Goal: Check status: Check status

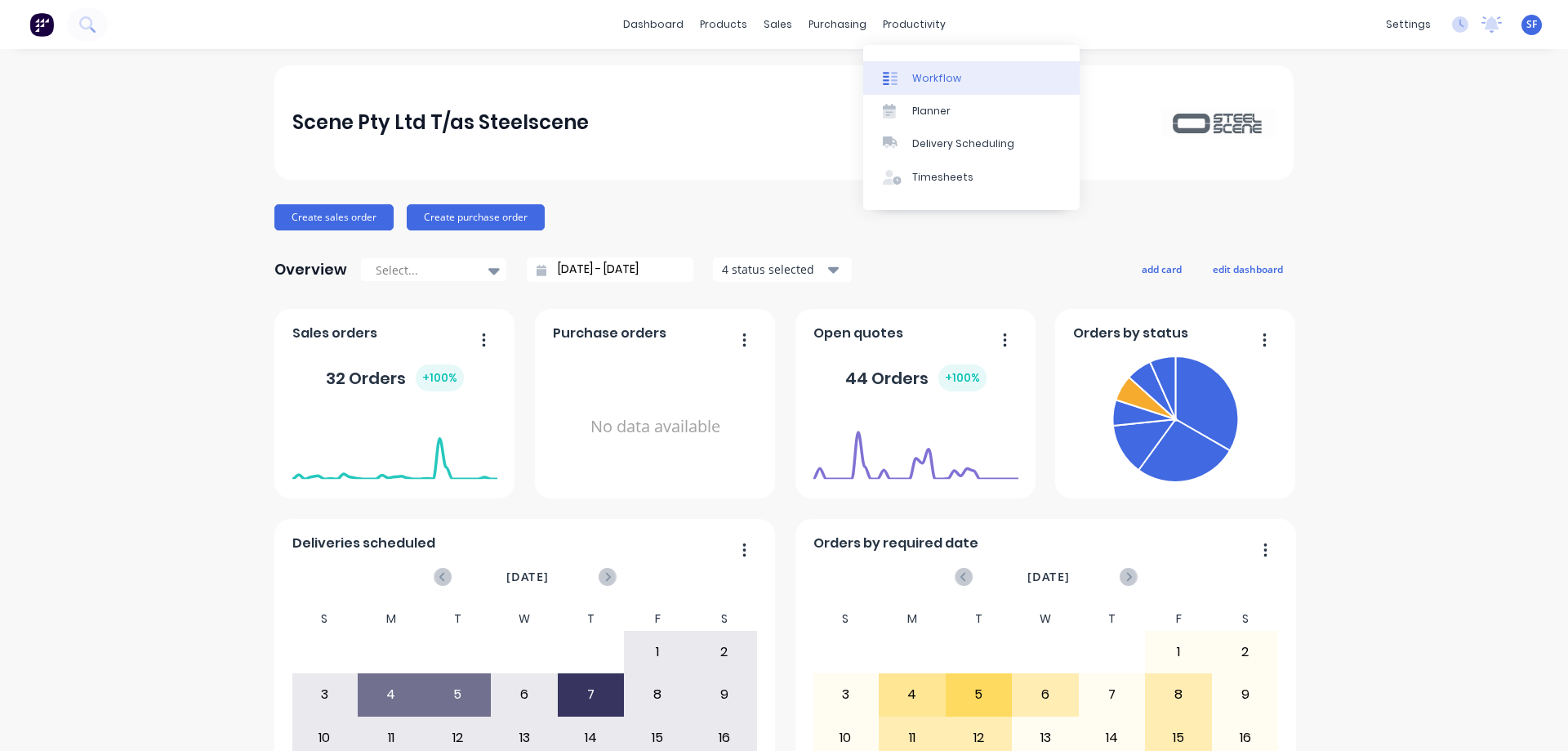
click at [933, 74] on div "Workflow" at bounding box center [936, 78] width 49 height 15
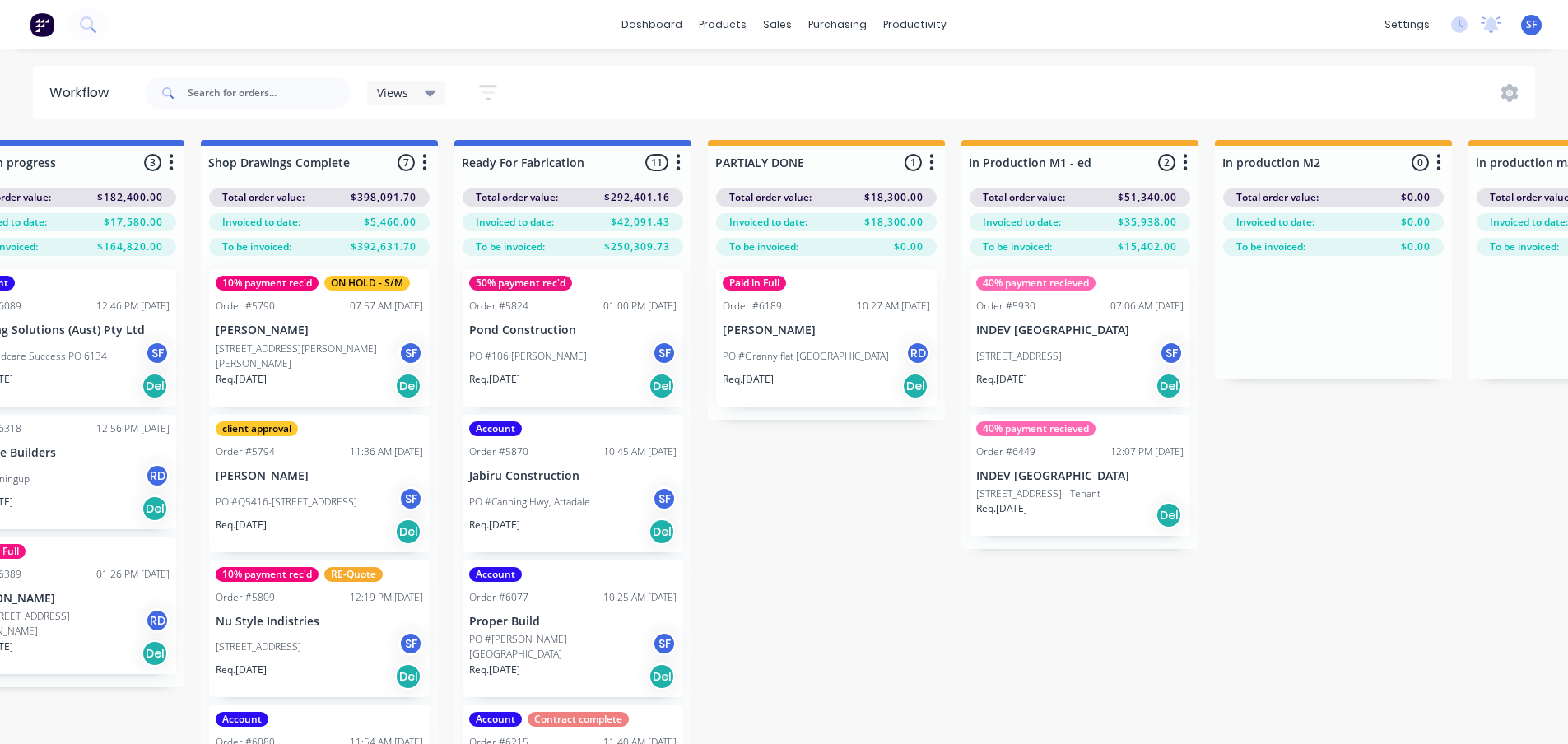
click at [681, 167] on button "button" at bounding box center [678, 162] width 20 height 20
click at [606, 276] on button "Sort By" at bounding box center [605, 279] width 164 height 28
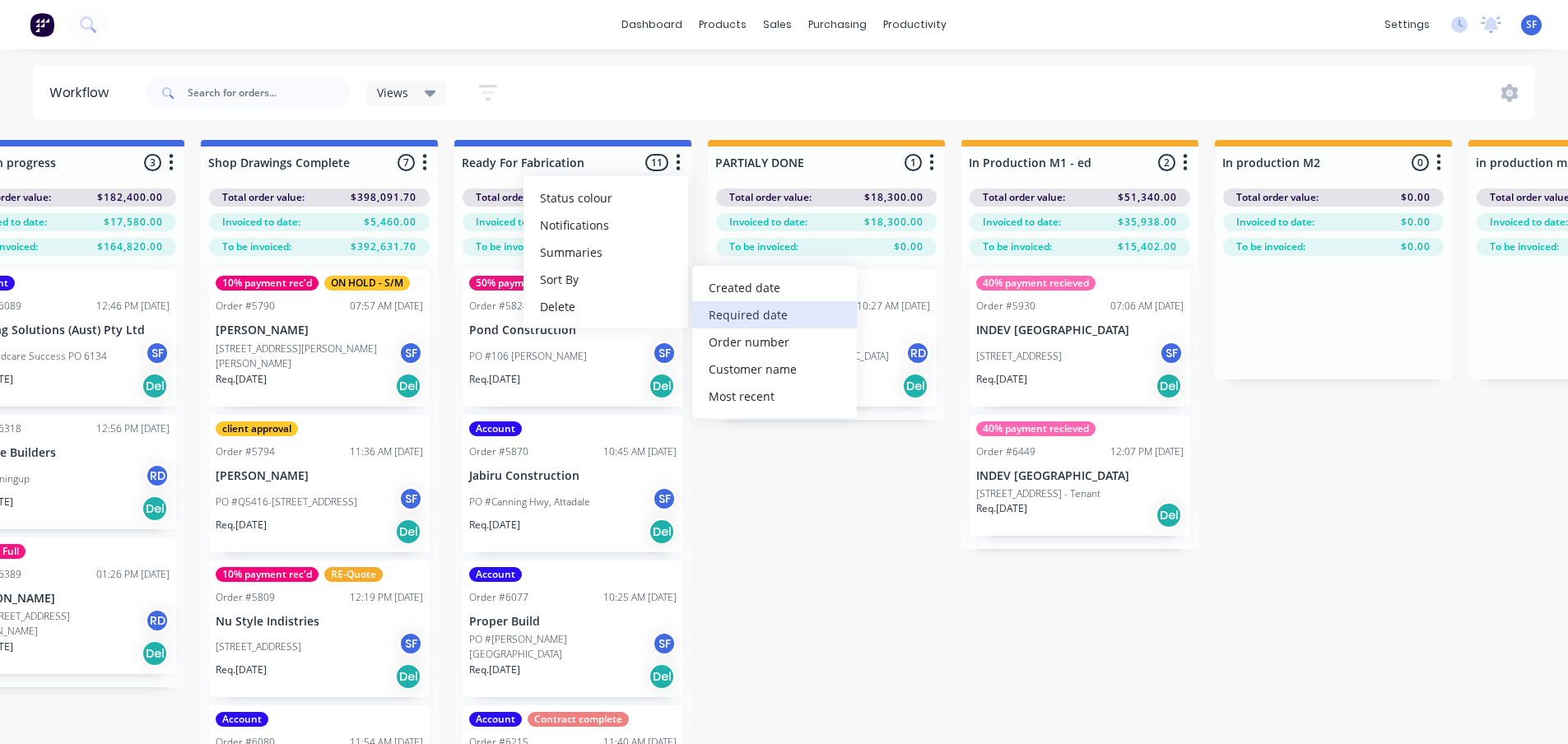
click at [722, 313] on date "Required date" at bounding box center [774, 315] width 164 height 28
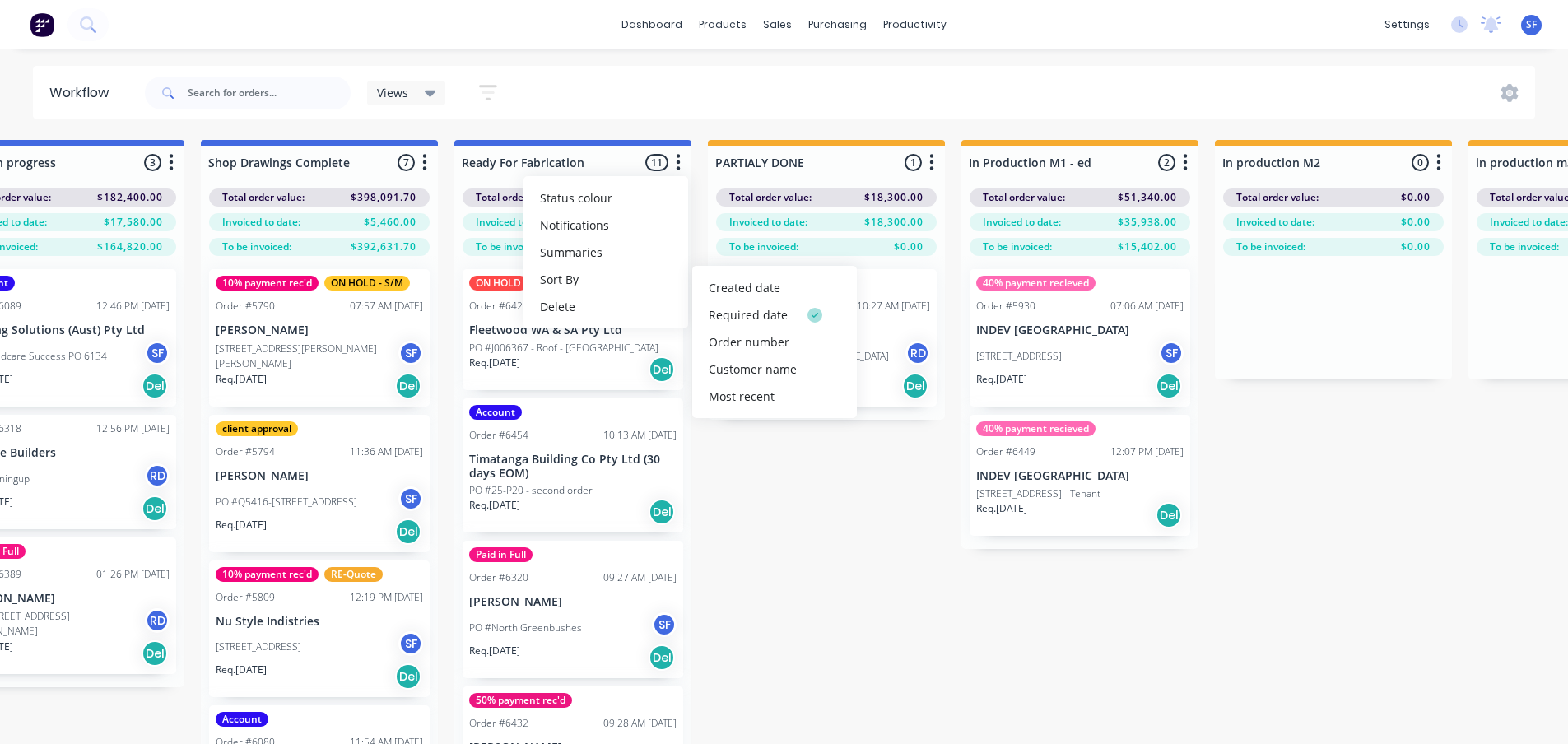
click at [877, 541] on div "Submitted 3 Status colour #273444 hex #273444 Save Cancel Summaries Total order…" at bounding box center [213, 470] width 4177 height 662
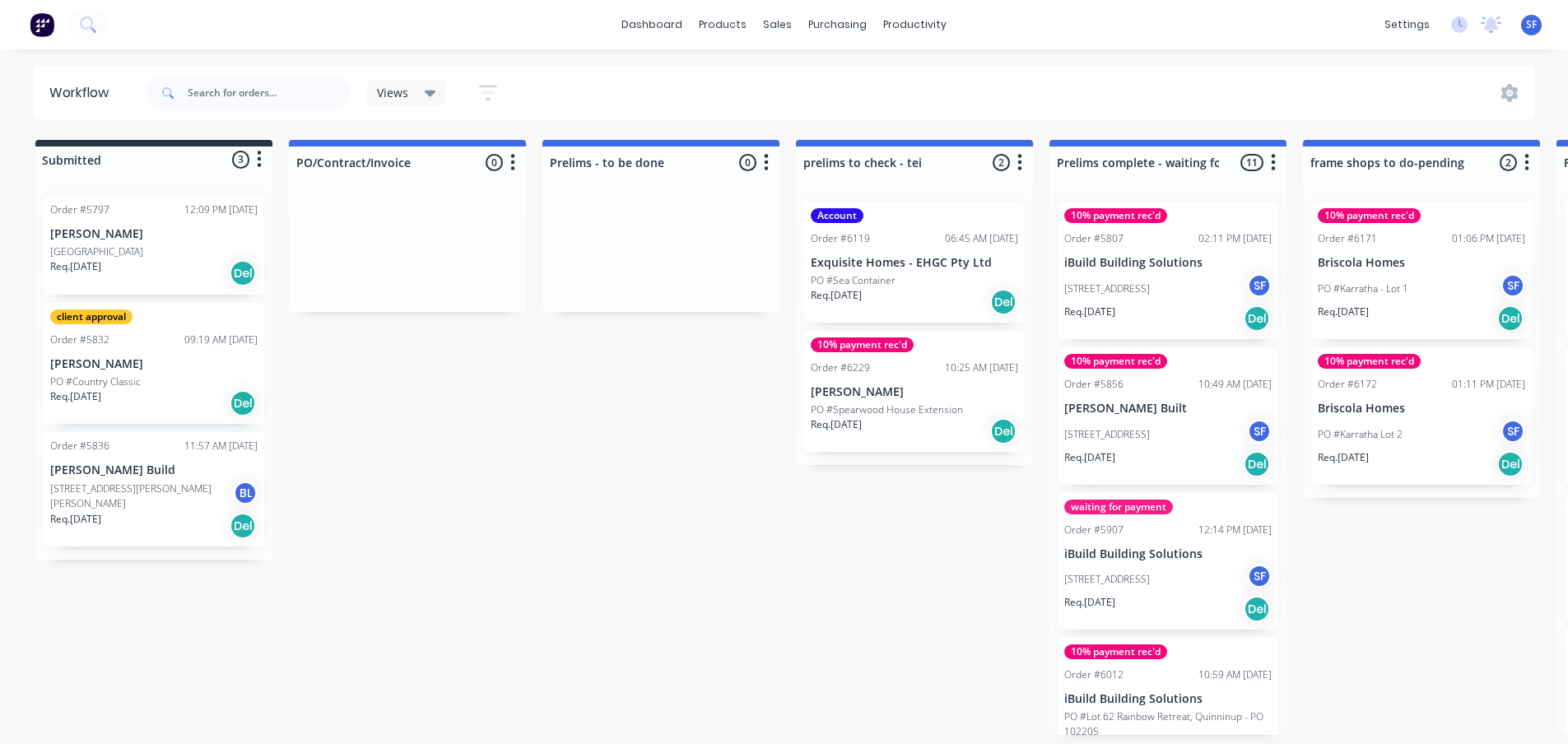
click at [67, 159] on div at bounding box center [153, 160] width 237 height 27
click at [69, 150] on div at bounding box center [153, 160] width 237 height 27
click at [67, 164] on div at bounding box center [153, 160] width 237 height 27
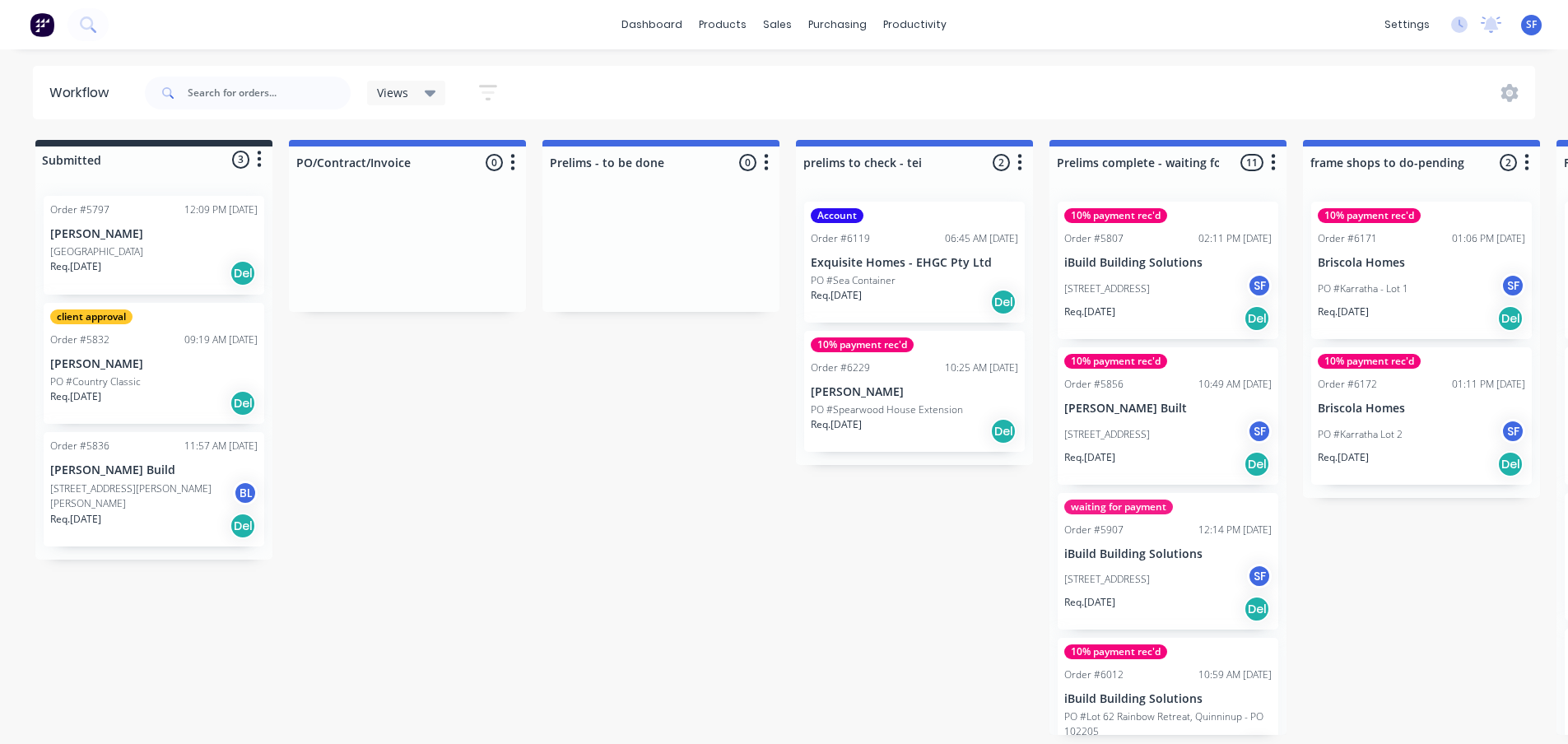
click at [37, 162] on div at bounding box center [153, 160] width 237 height 27
click at [76, 162] on div at bounding box center [153, 160] width 237 height 27
click at [668, 30] on link "dashboard" at bounding box center [651, 25] width 77 height 25
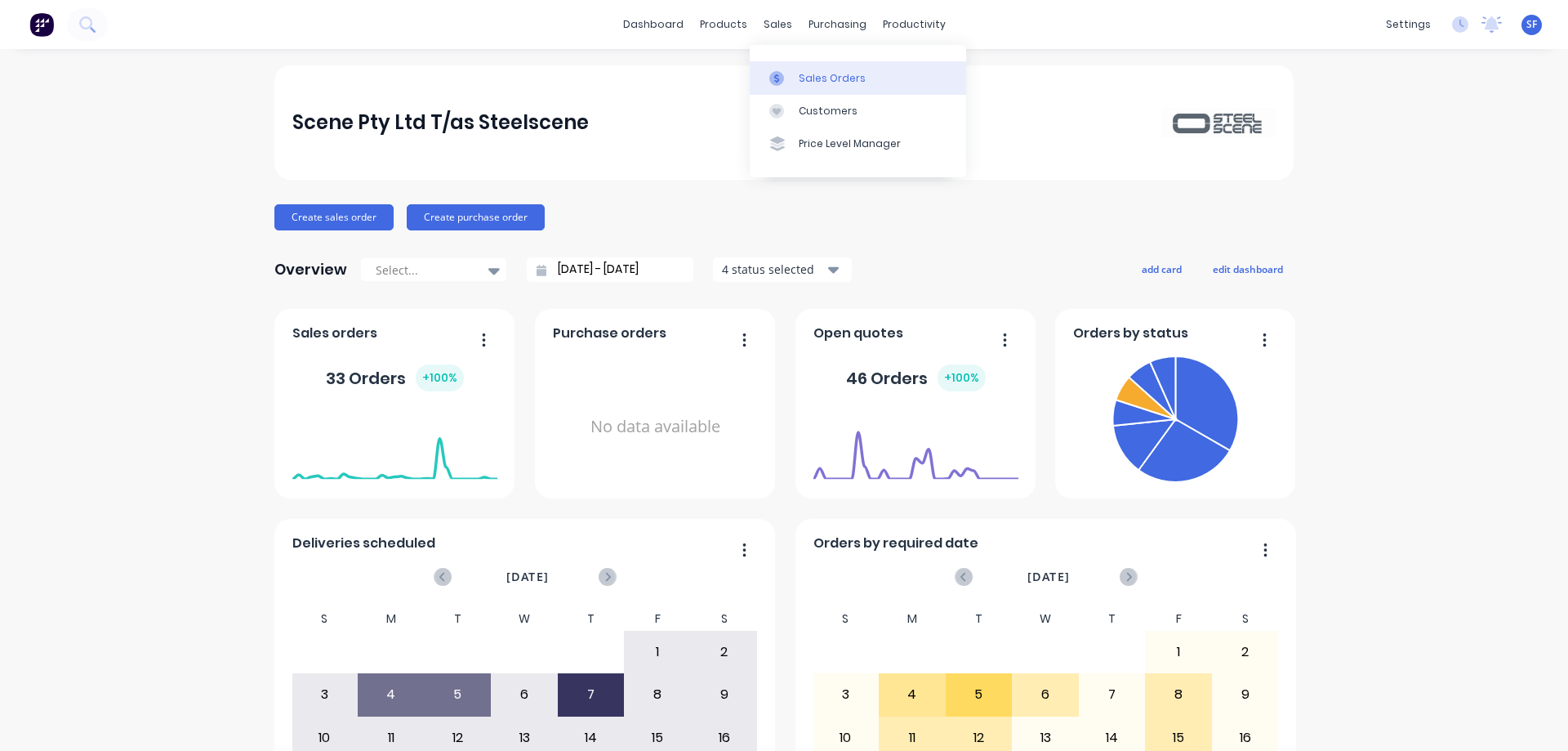
click at [819, 76] on div "Sales Orders" at bounding box center [832, 78] width 67 height 15
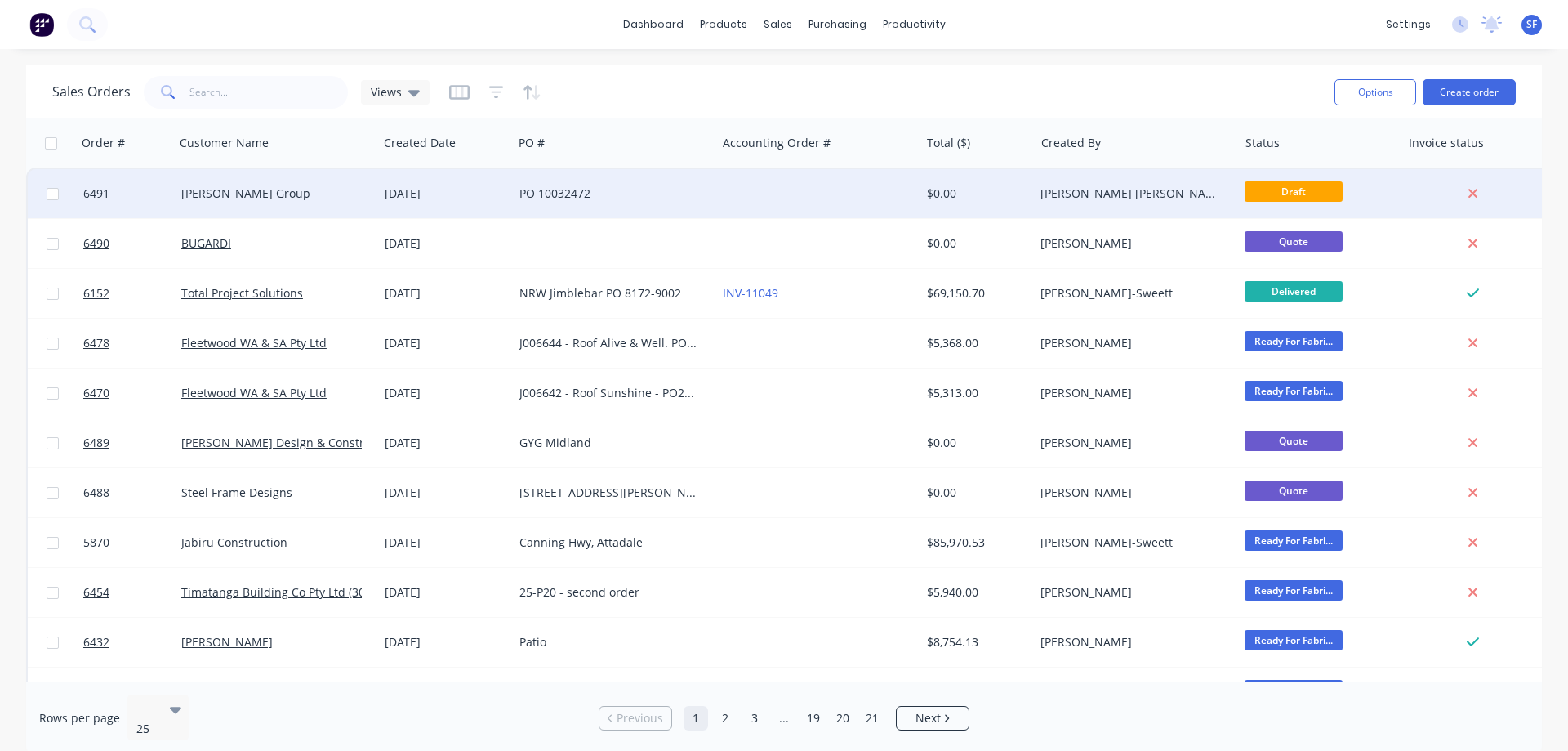
click at [958, 192] on div "$0.00" at bounding box center [974, 193] width 95 height 16
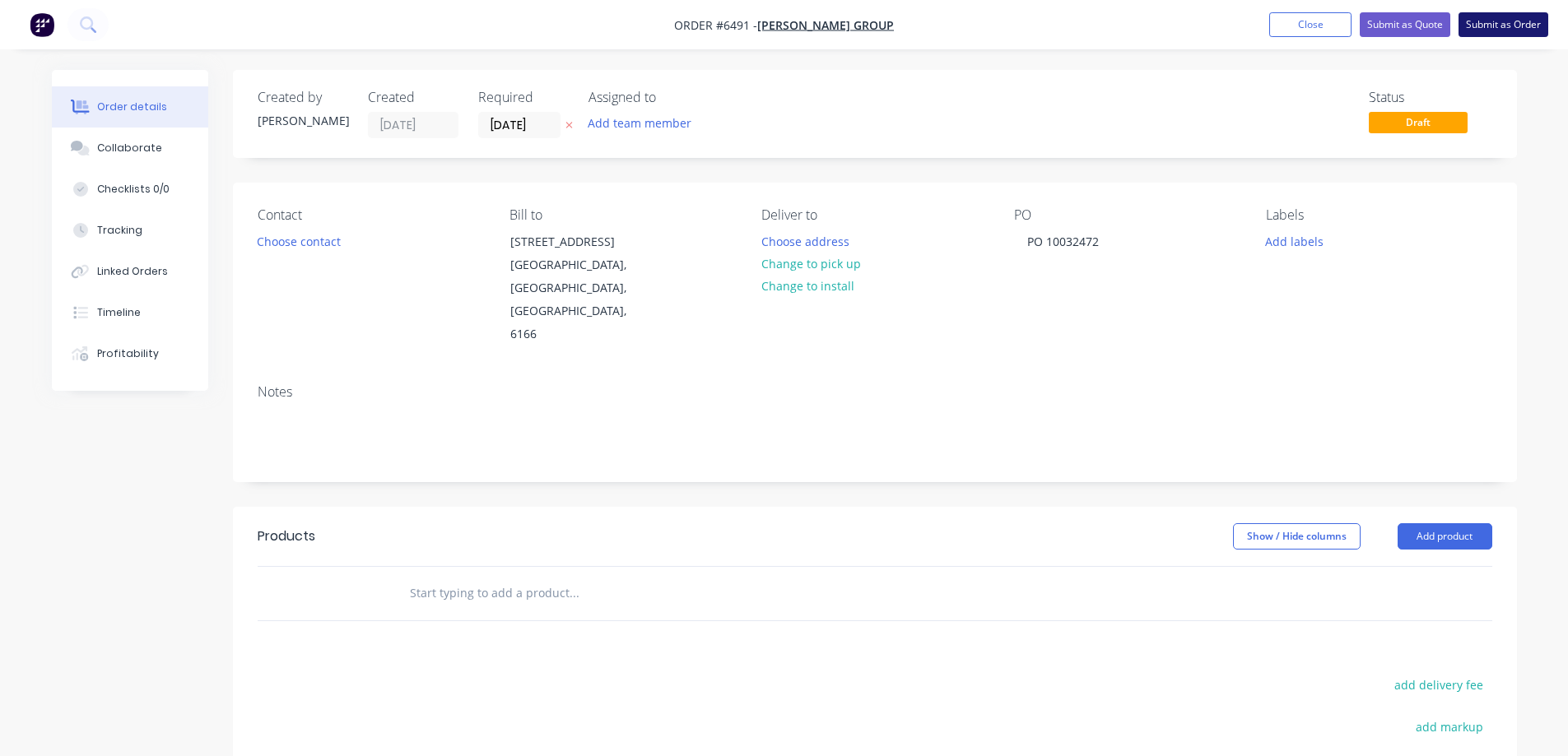
click at [1497, 30] on button "Submit as Order" at bounding box center [1503, 25] width 89 height 25
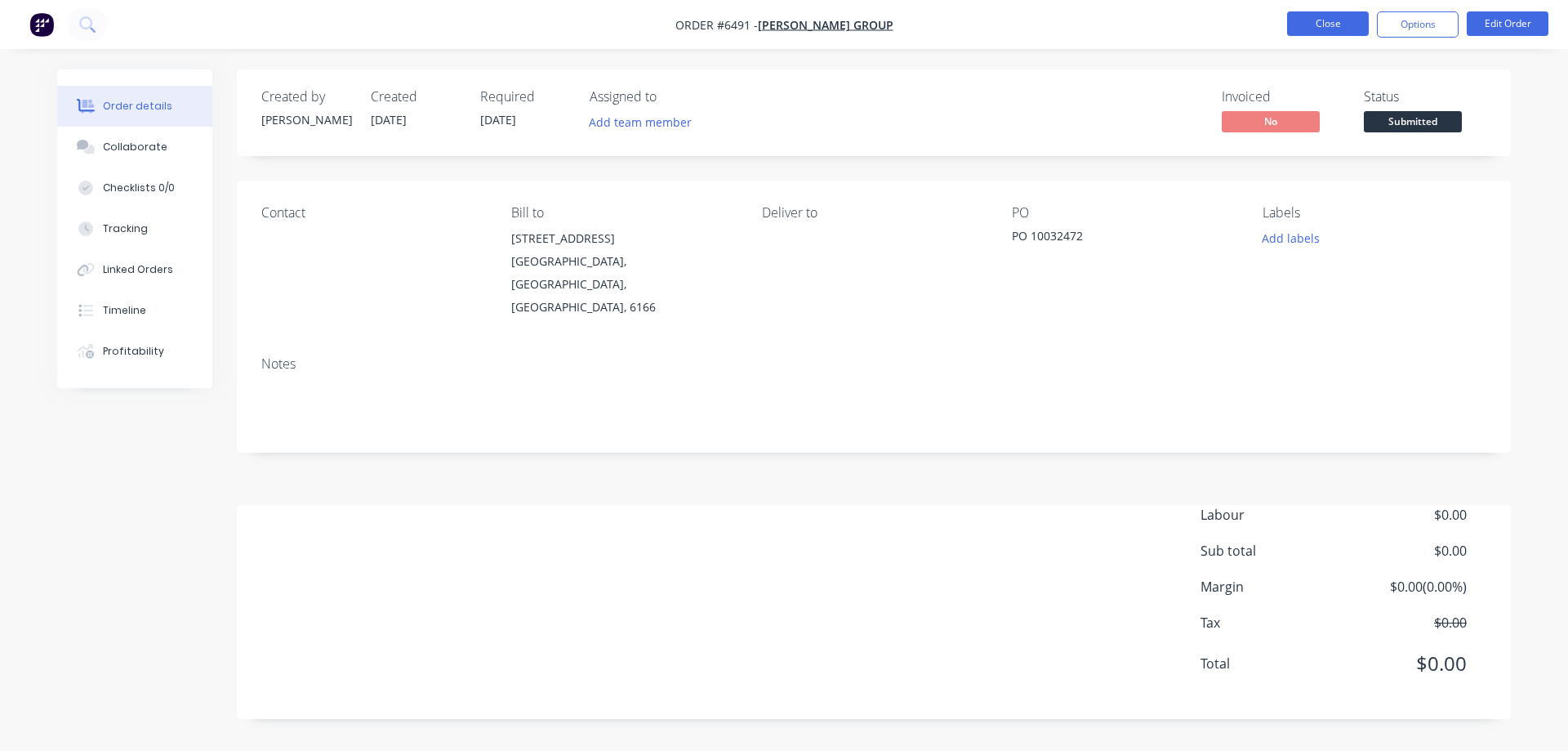
click at [1348, 22] on button "Close" at bounding box center [1328, 24] width 82 height 25
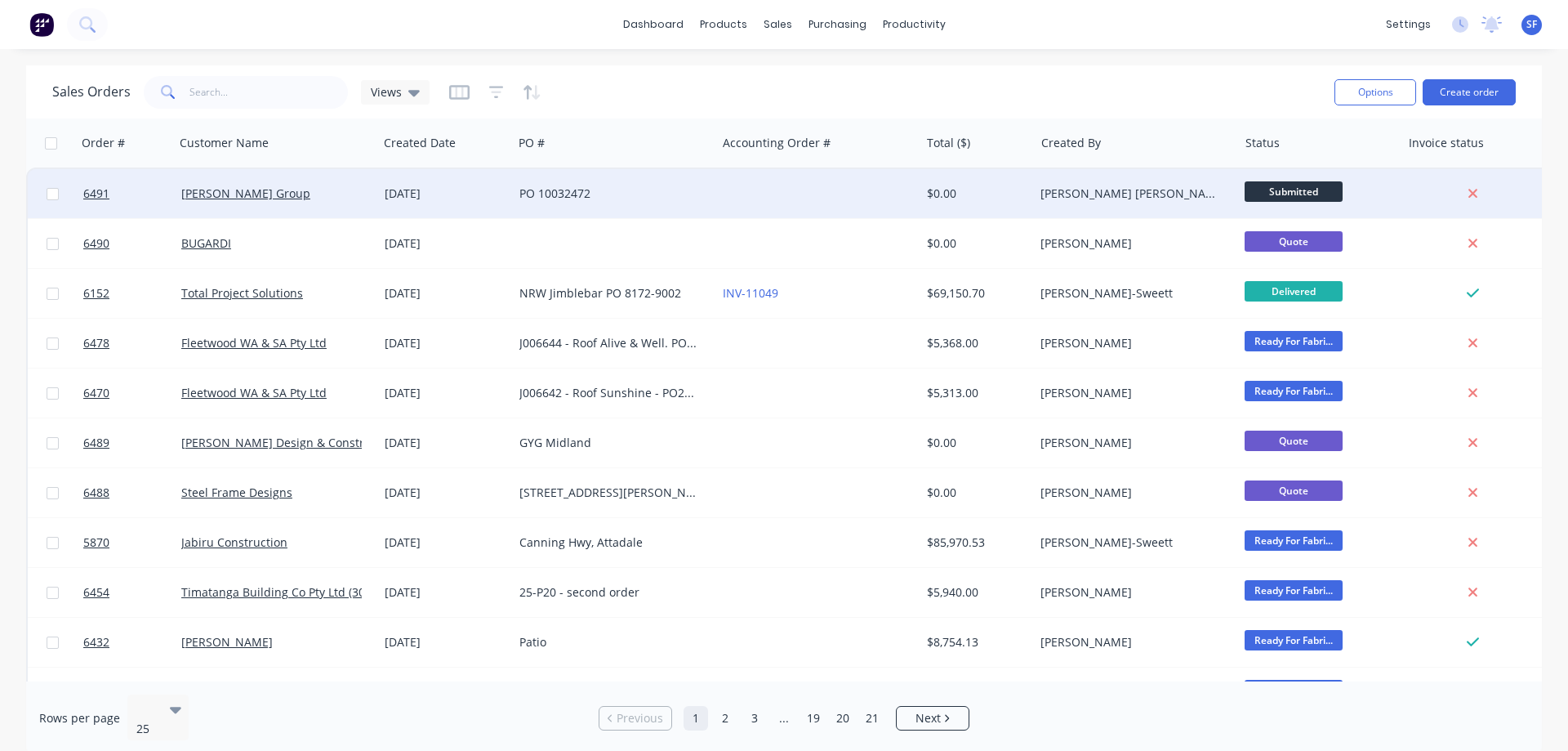
click at [581, 193] on div "PO 10032472" at bounding box center [610, 193] width 181 height 16
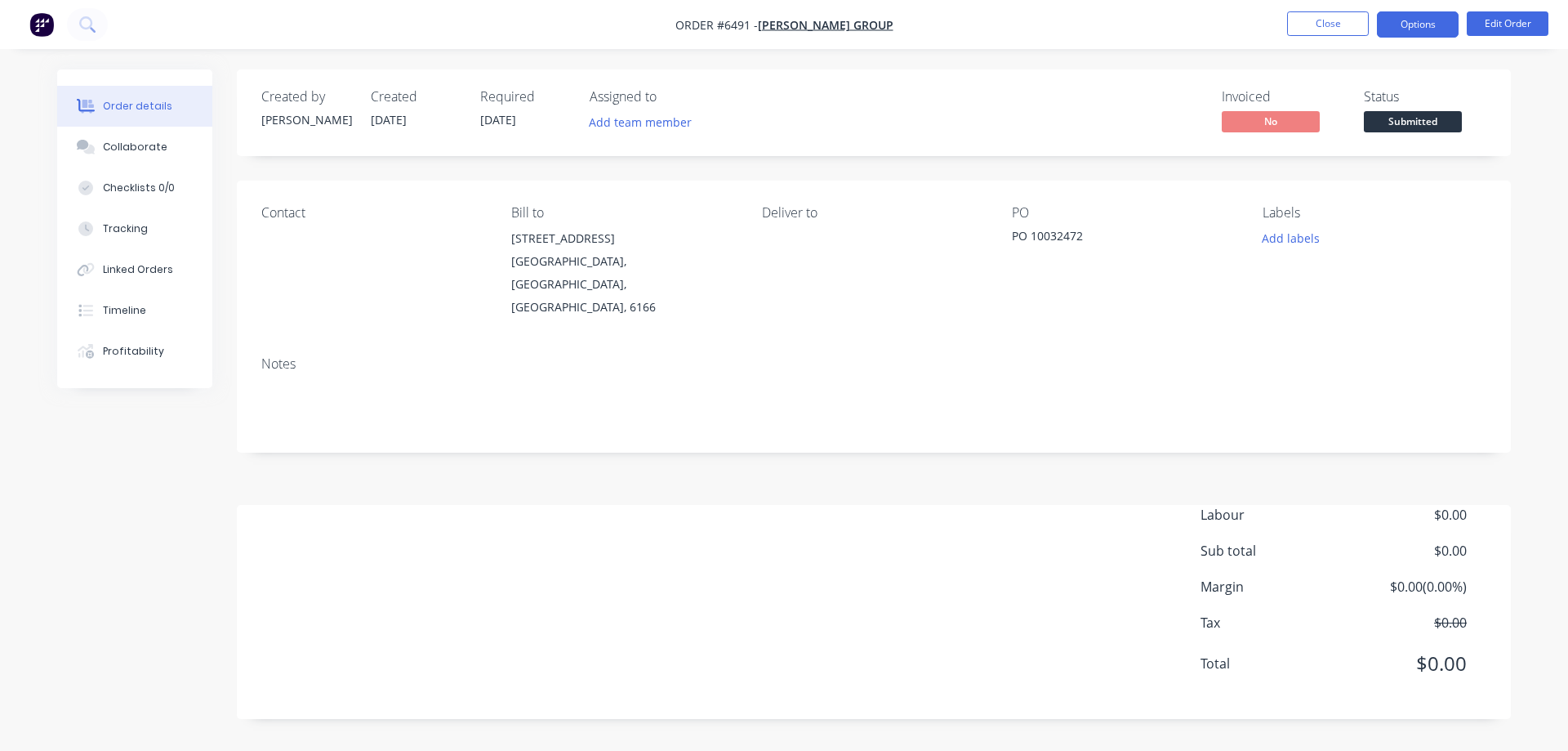
click at [1422, 24] on button "Options" at bounding box center [1417, 25] width 82 height 26
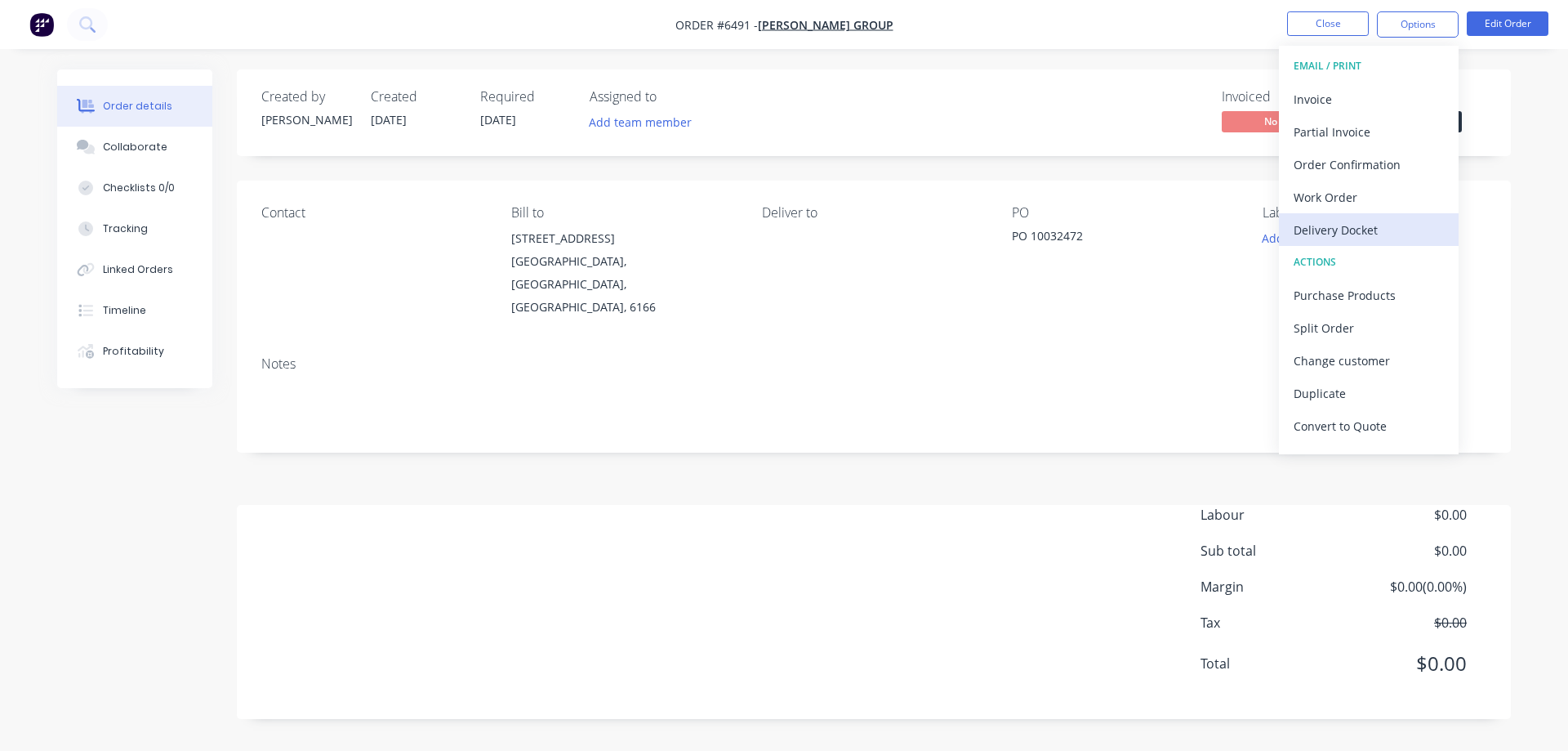
scroll to position [25, 0]
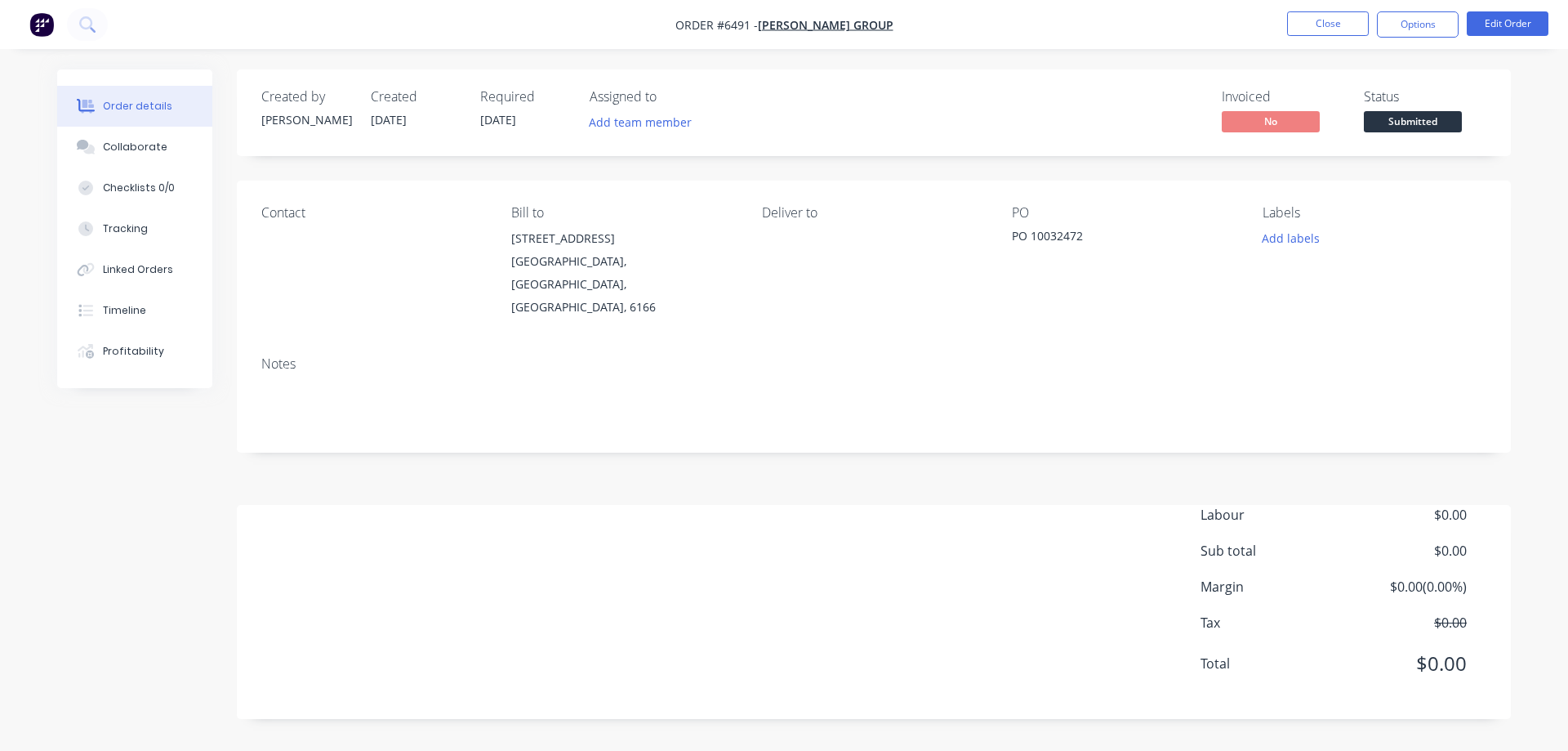
click at [1533, 125] on div "Order details Collaborate Checklists 0/0 Tracking Linked Orders Timeline Profit…" at bounding box center [784, 376] width 1568 height 751
click at [1423, 118] on span "Submitted" at bounding box center [1412, 122] width 98 height 21
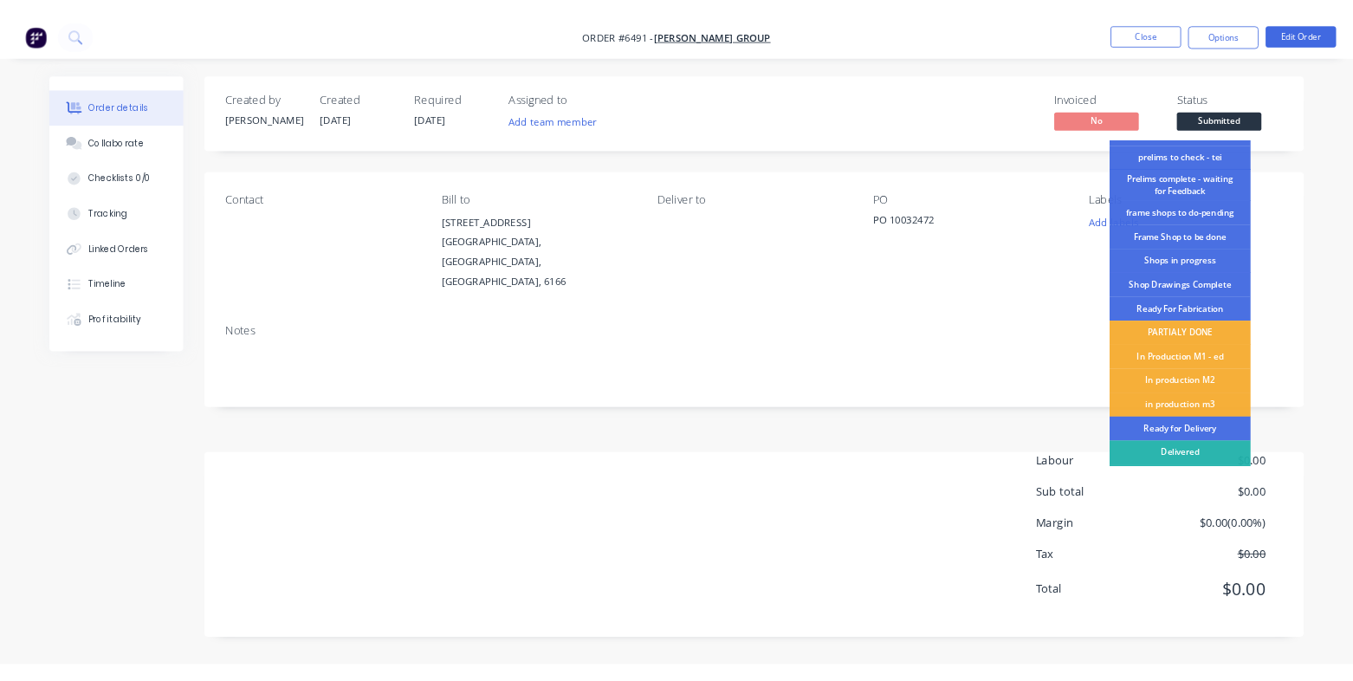
scroll to position [81, 0]
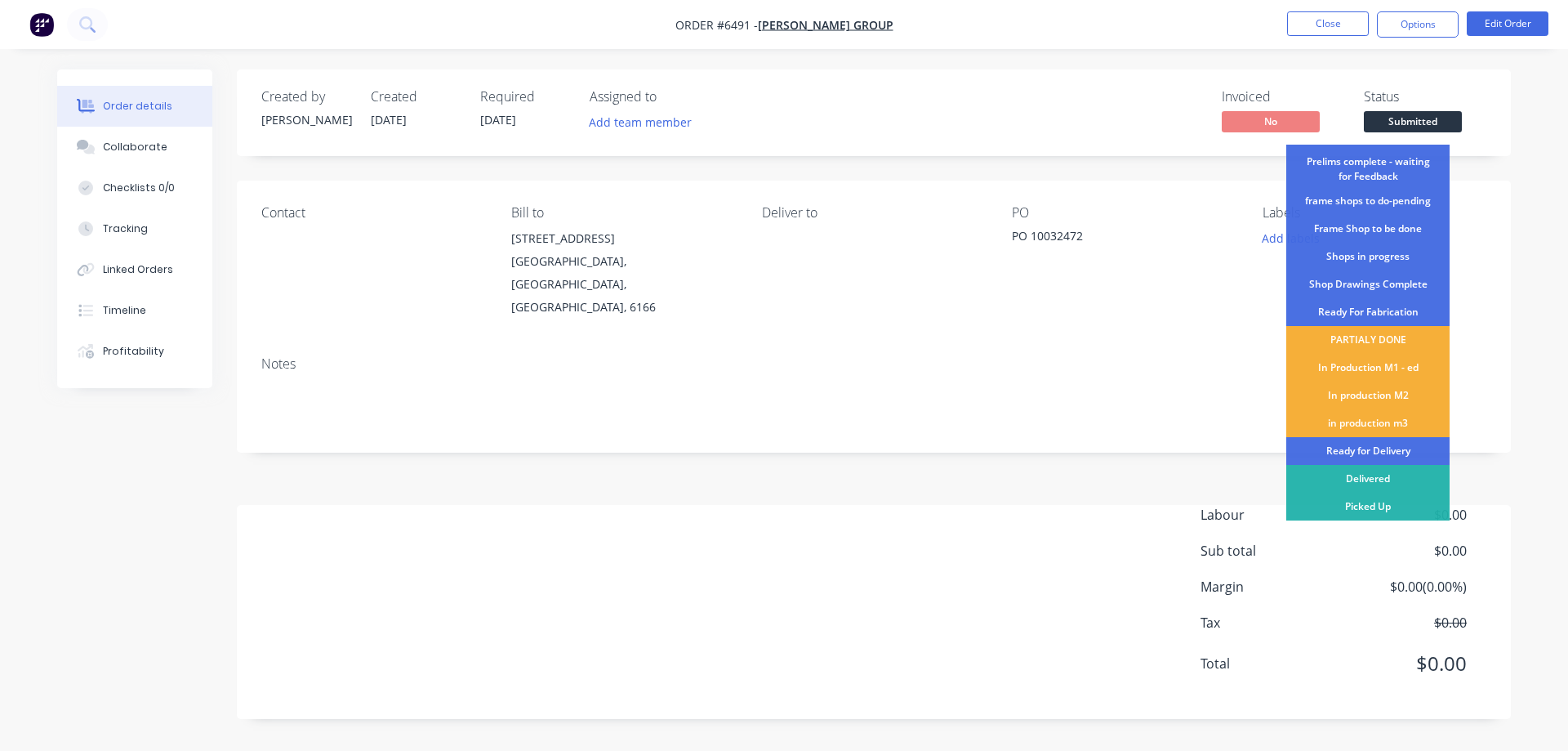
drag, startPoint x: 1003, startPoint y: 108, endPoint x: 1244, endPoint y: 69, distance: 244.1
click at [1003, 108] on div "Invoiced No Status Submitted PO/Contract/Invoice Prelims - to be done prelims t…" at bounding box center [1120, 112] width 734 height 47
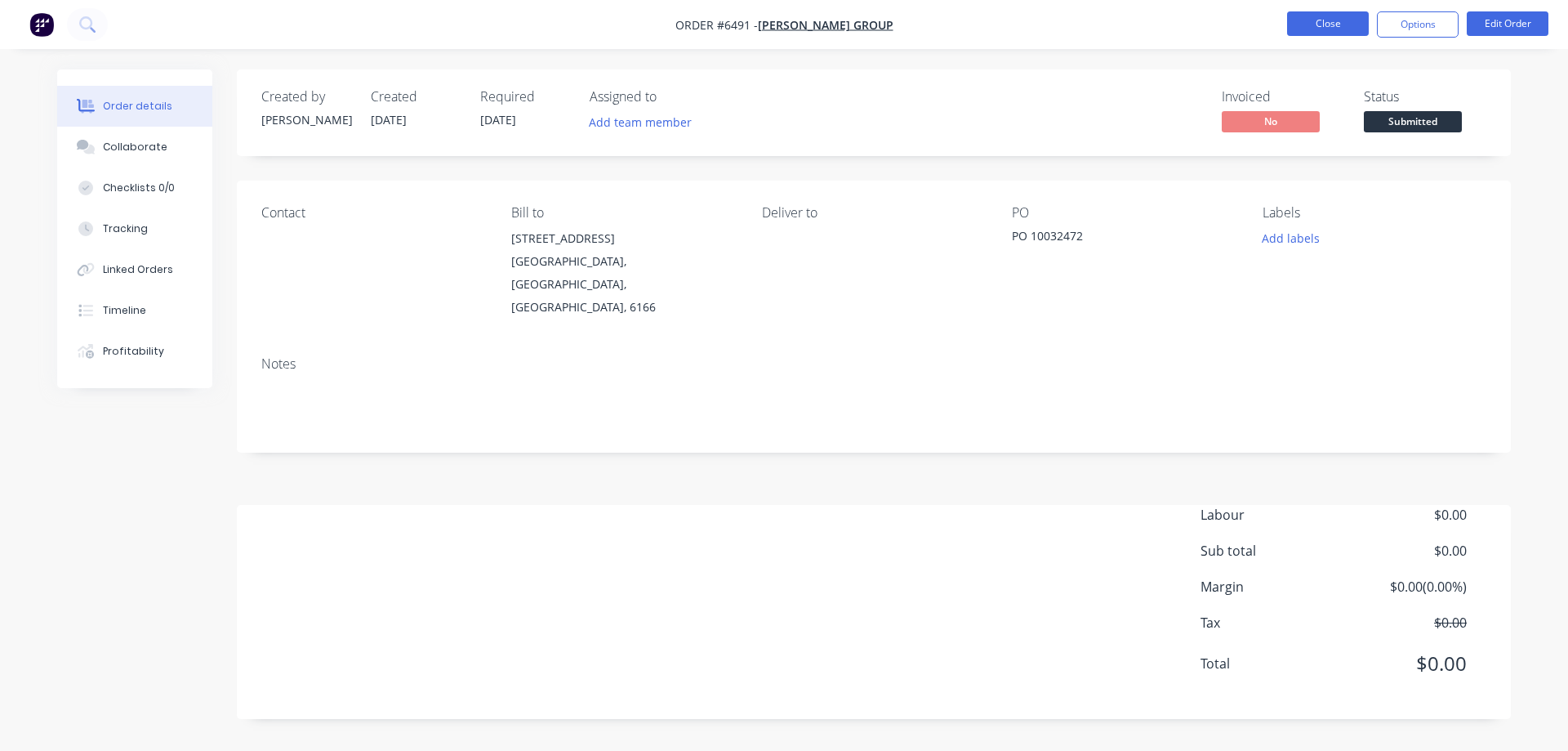
click at [1343, 25] on button "Close" at bounding box center [1328, 24] width 82 height 25
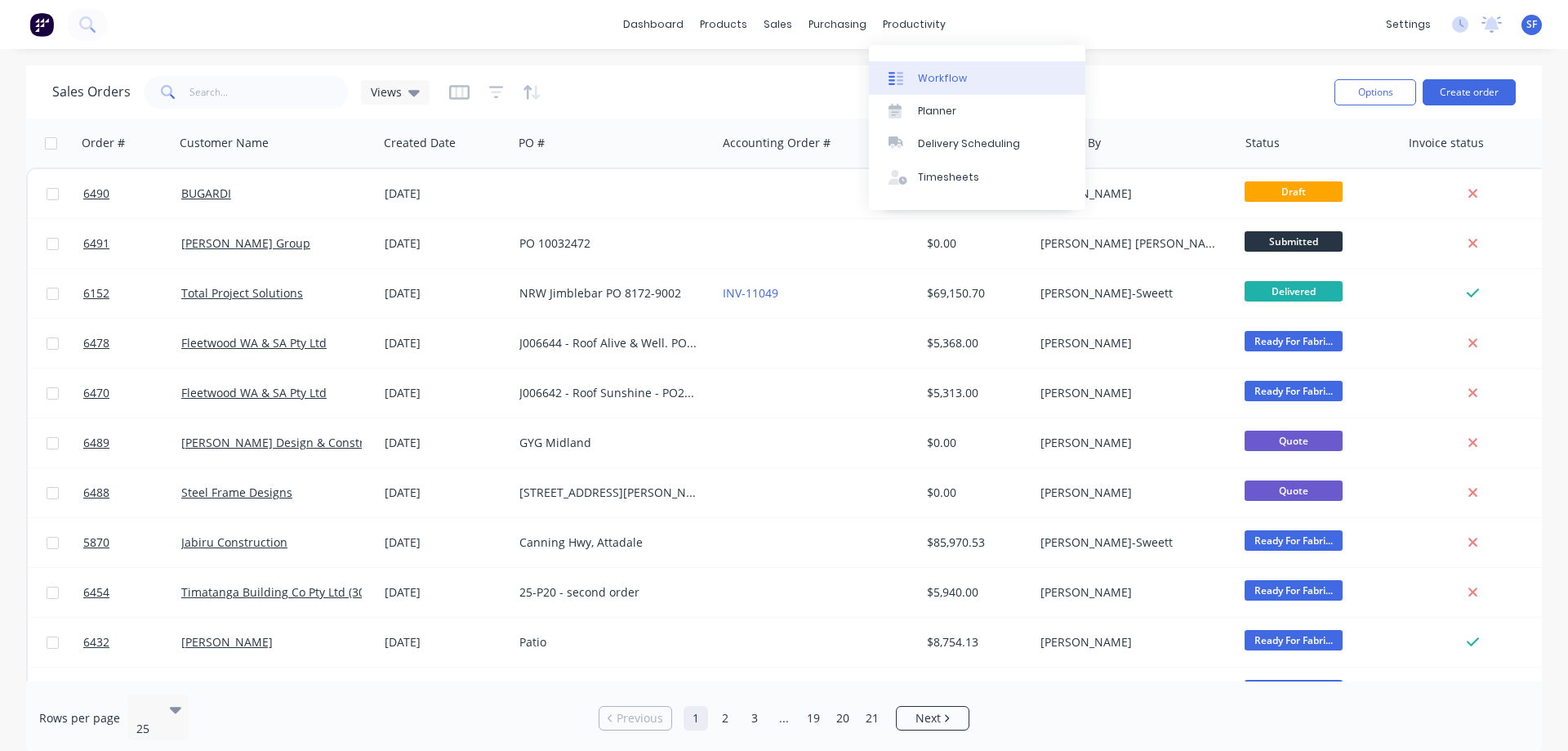
click at [941, 85] on div "Workflow" at bounding box center [942, 78] width 49 height 15
